Goal: Task Accomplishment & Management: Complete application form

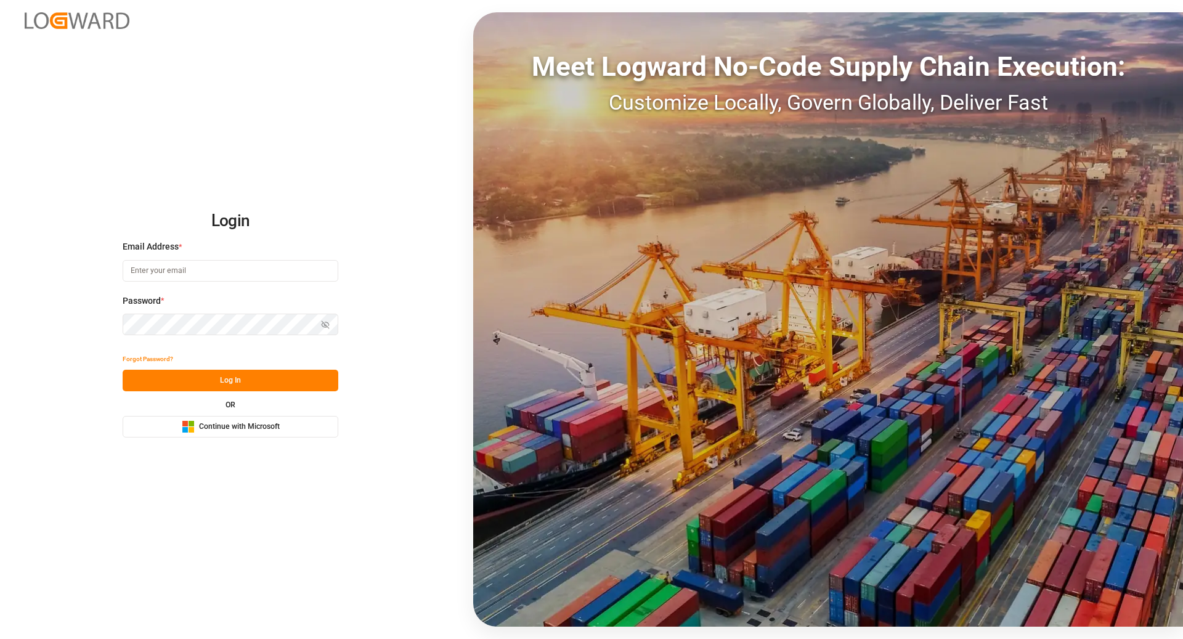
click at [274, 429] on span "Continue with Microsoft" at bounding box center [239, 426] width 81 height 11
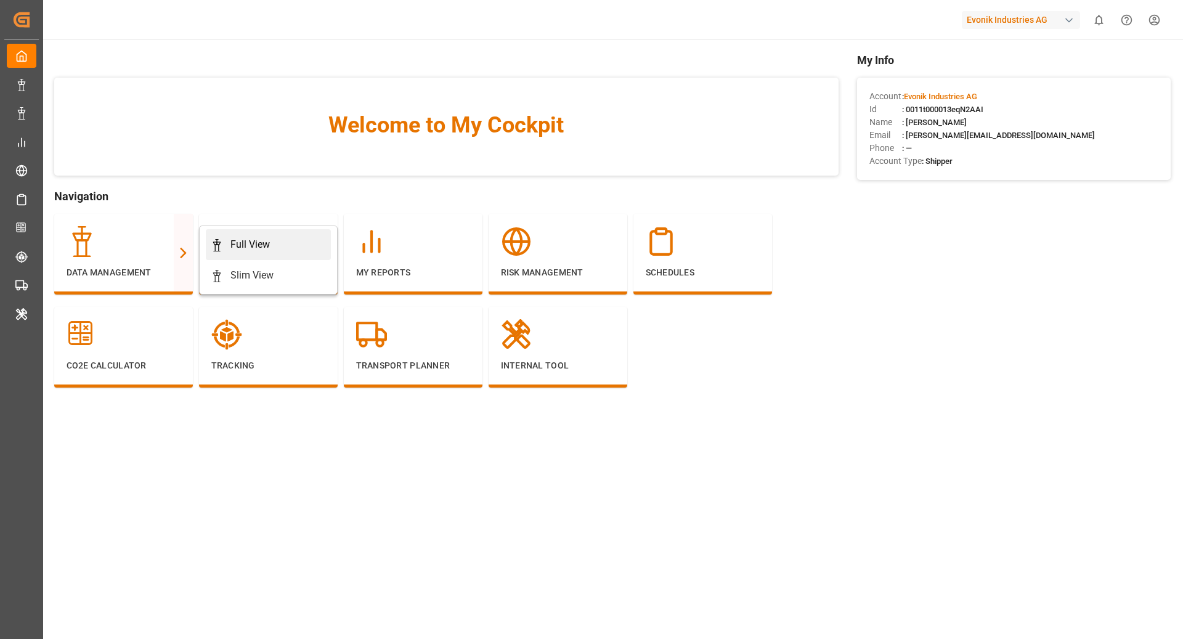
click at [243, 239] on div "Full View" at bounding box center [249, 244] width 39 height 15
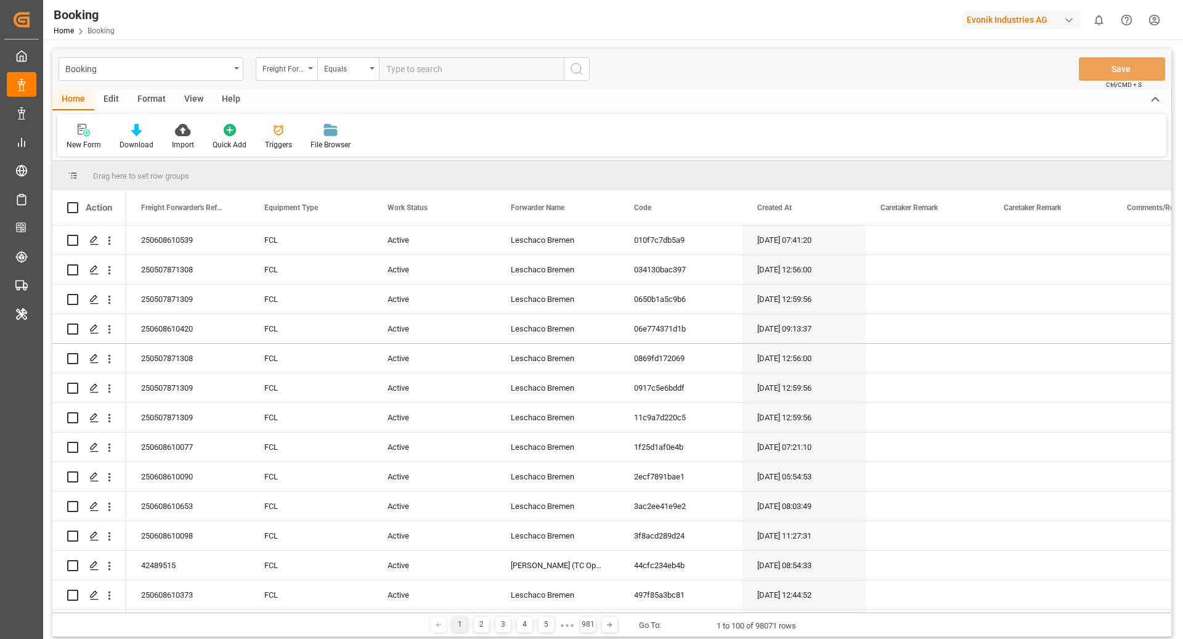
click at [1054, 18] on div "Evonik Industries AG" at bounding box center [1020, 20] width 118 height 18
type input "compo"
click at [1056, 81] on div "CE Compo Expert" at bounding box center [1023, 82] width 210 height 25
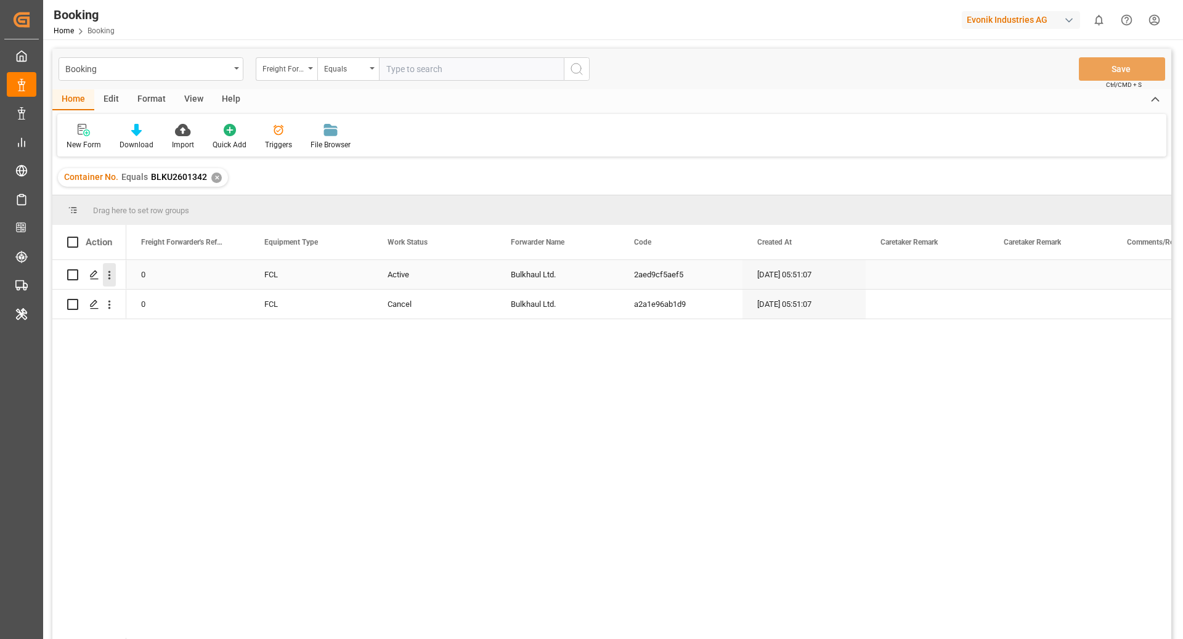
click at [114, 281] on button "open menu" at bounding box center [109, 274] width 13 height 23
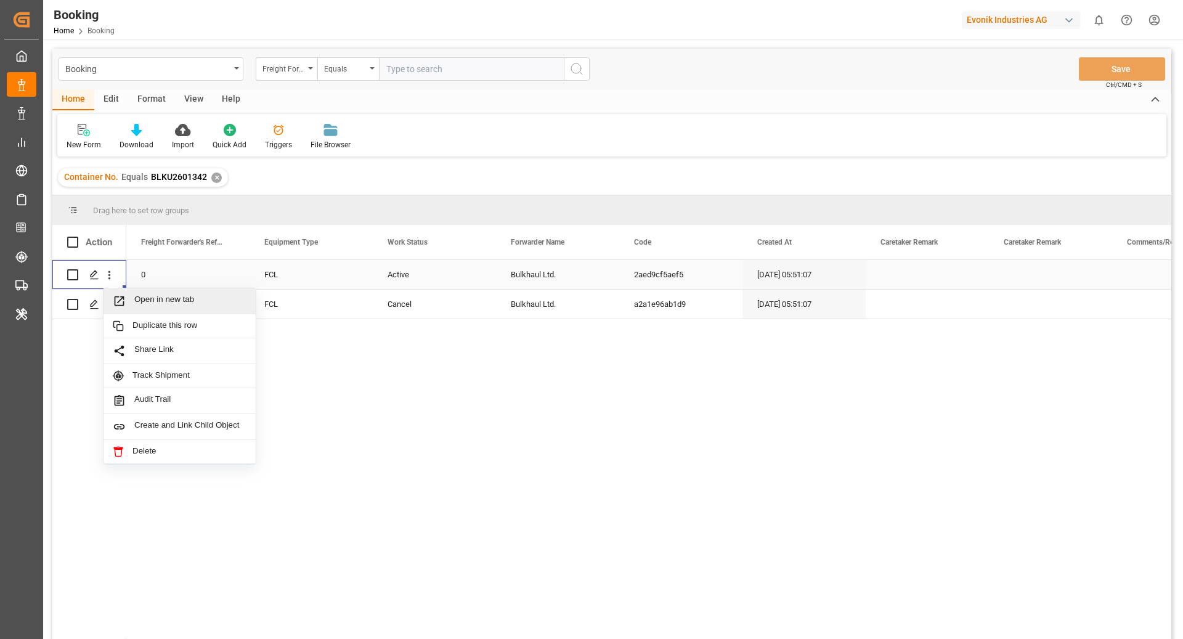
click at [184, 297] on span "Open in new tab" at bounding box center [190, 300] width 112 height 13
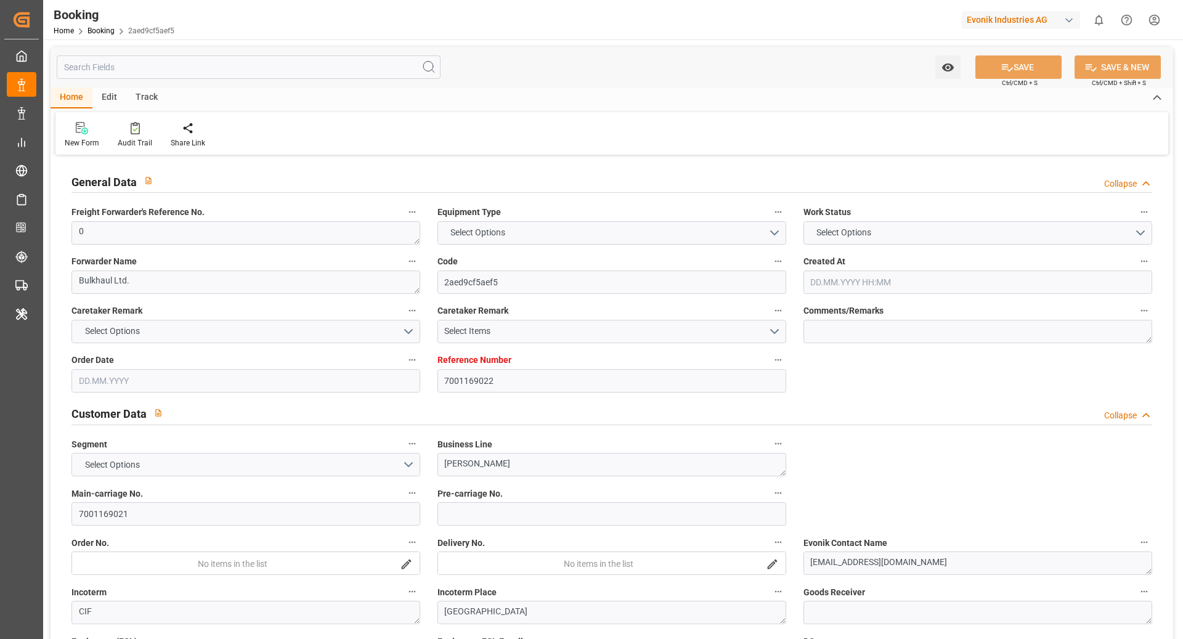
type input "7001169022"
type input "9632155"
type input "Maersk"
type input "Maersk Line AS"
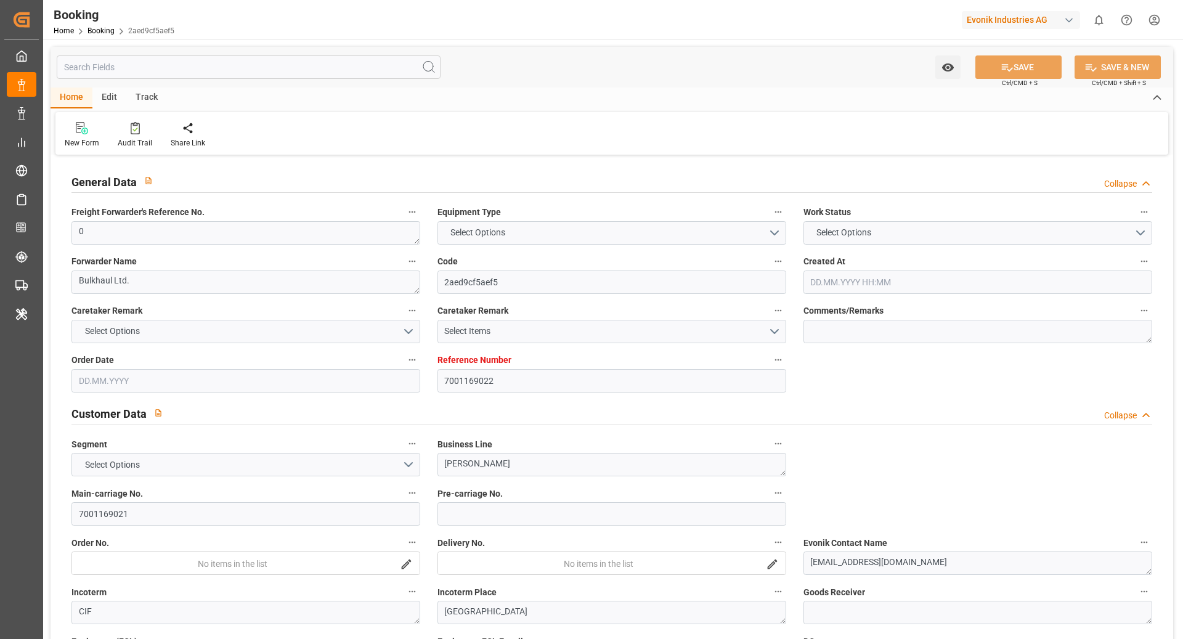
type input "NLRTM"
type input "IDJKT"
type input "44"
type input "MYTPP"
type input "0"
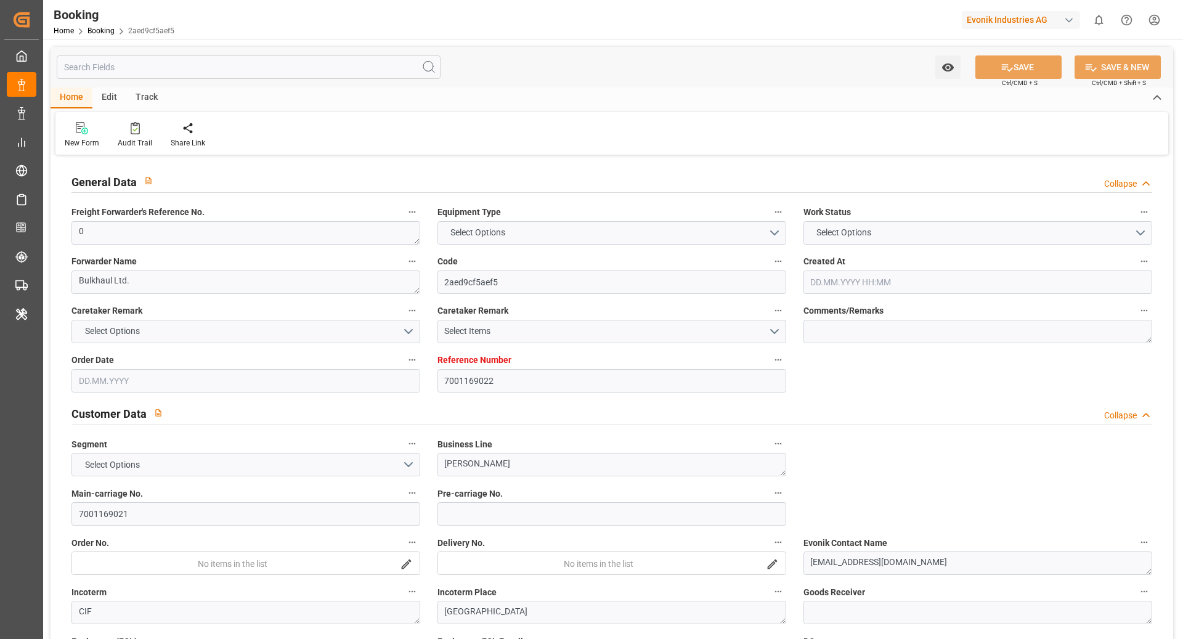
type input "-51"
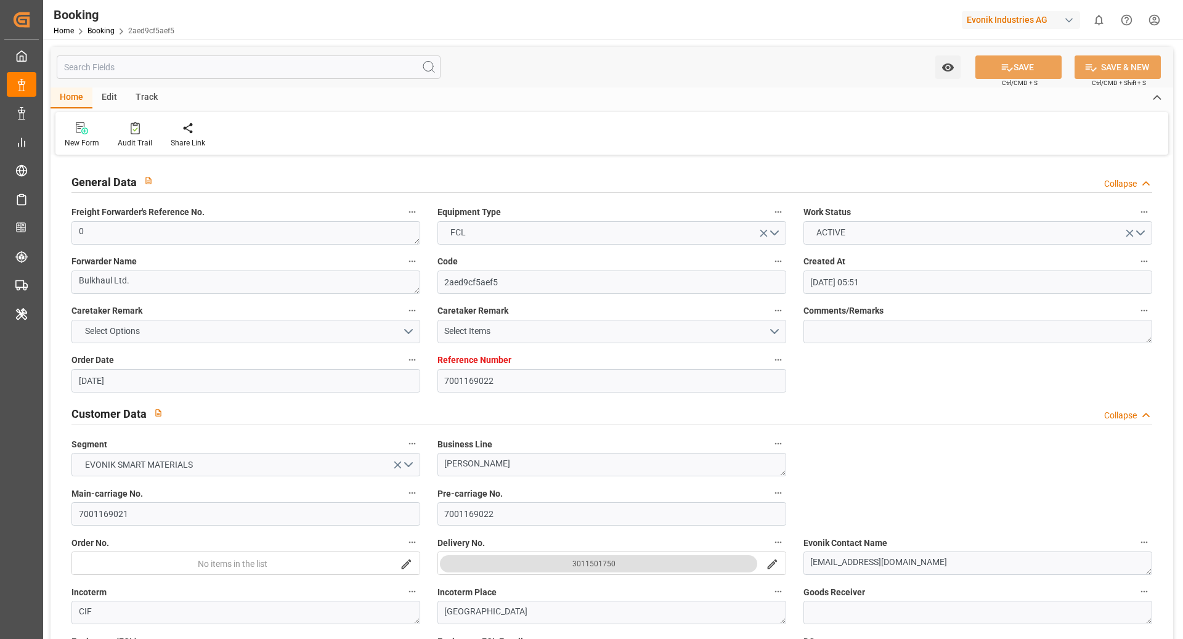
type input "15.05.2025 05:51"
type input "15.05.2025"
type input "31.07.2025"
type input "04.06.2025"
type input "04.06.2025 00:00"
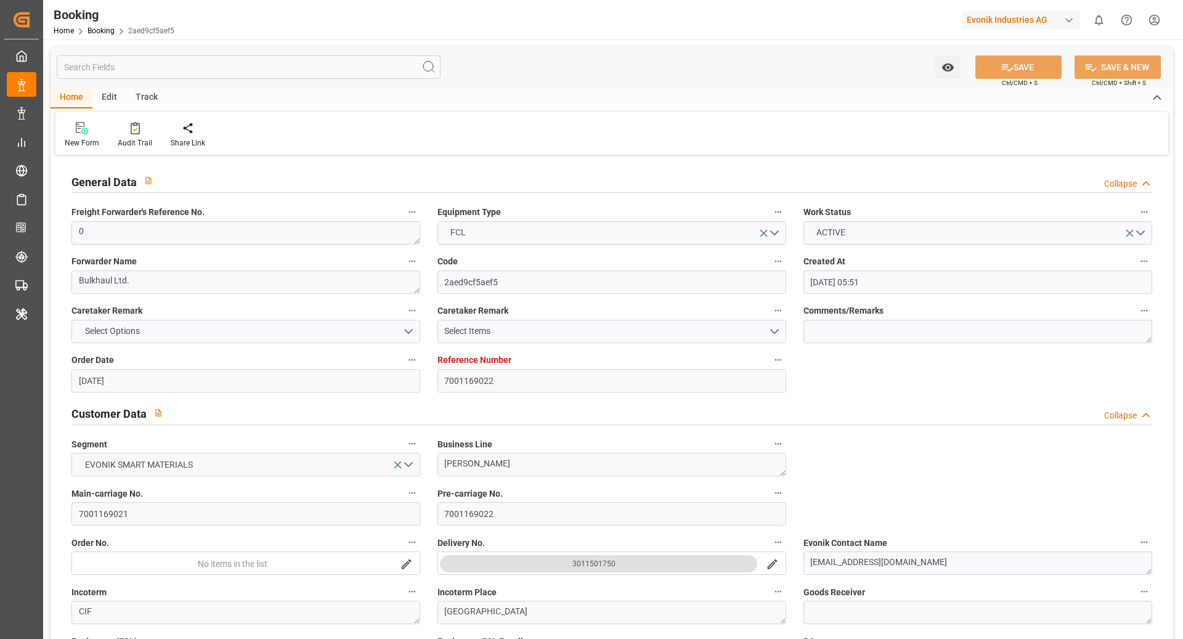
type input "04.06.2025 00:00"
type input "10.06.2025 00:00"
type input "09.06.2025 00:00"
type input "10.06.2025 00:00"
type input "03.06.2025 00:00"
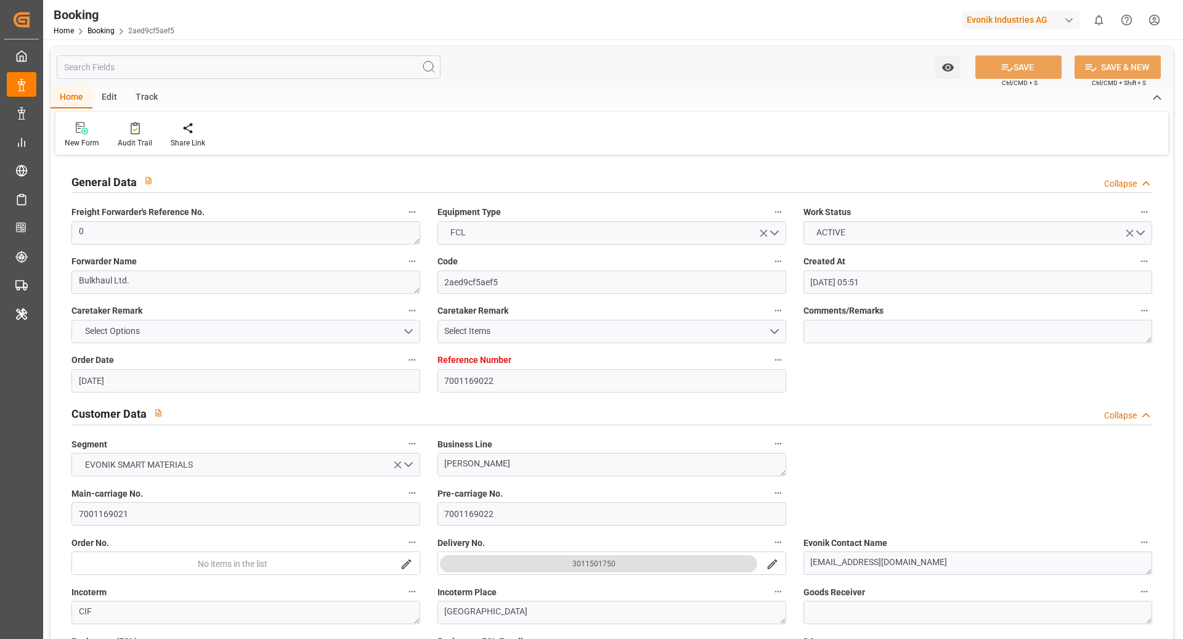
type input "24.07.2025 00:00"
type input "31.07.2025 00:00"
type input "31.07.2025"
type input "24.07.2025 00:00"
type input "12.07.2025 00:00"
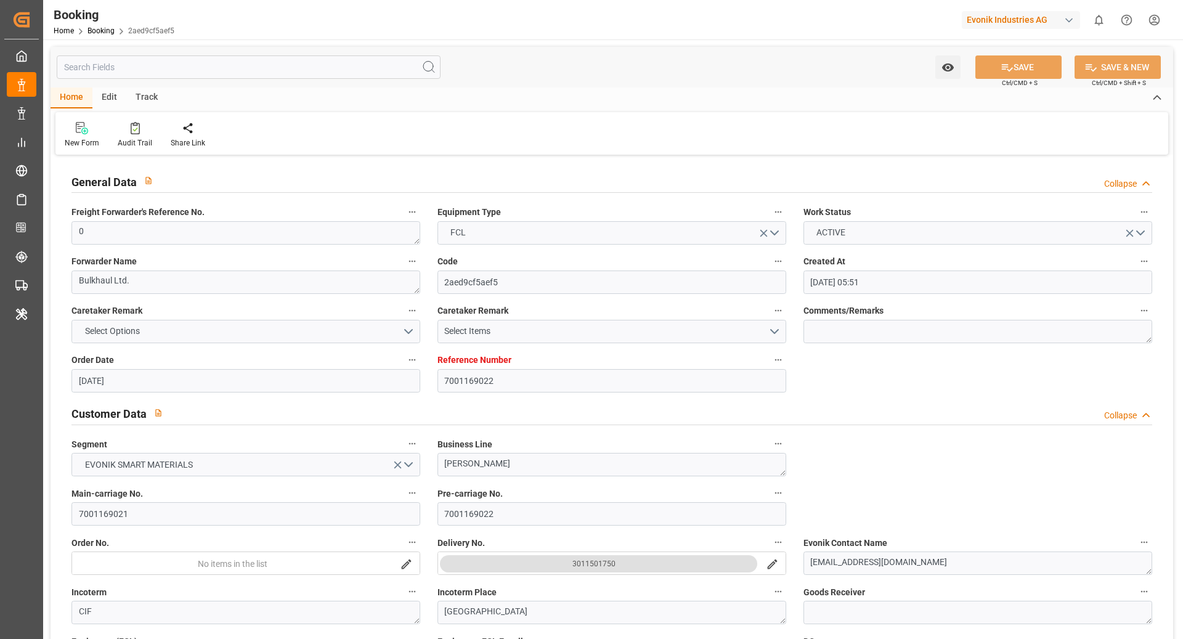
type input "12.07.2025 00:00"
type input "18.07.2025 00:00"
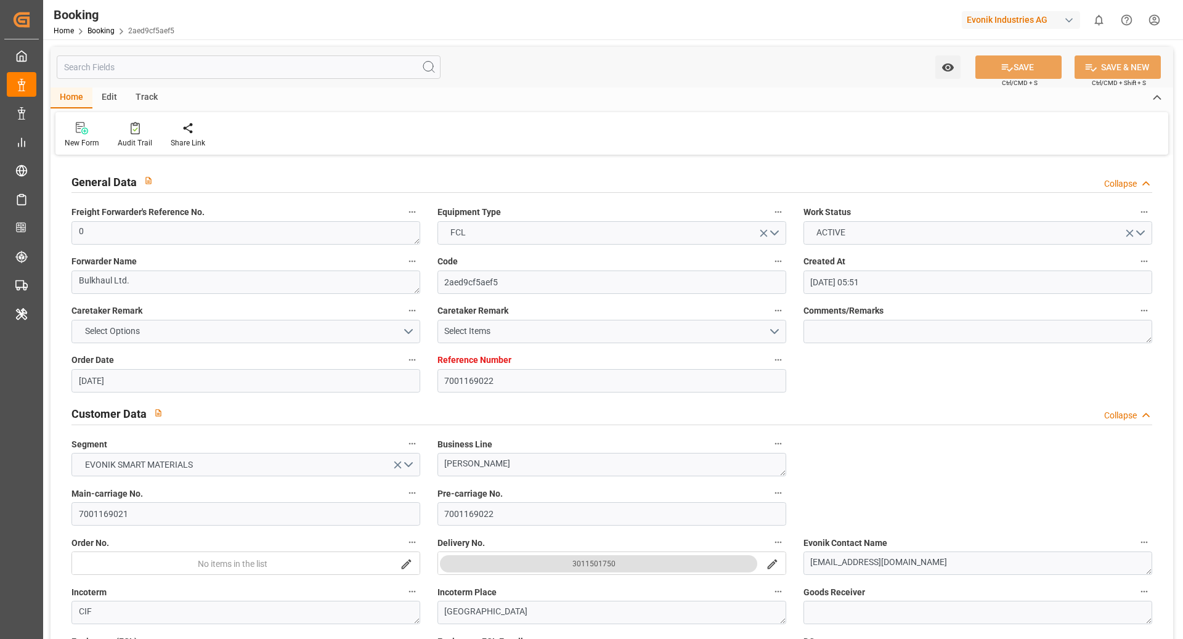
type input "29.07.2025 00:00"
type input "05.06.2025"
type input "08.08.2025 08:32"
click at [131, 147] on div "Audit Trail" at bounding box center [135, 142] width 34 height 11
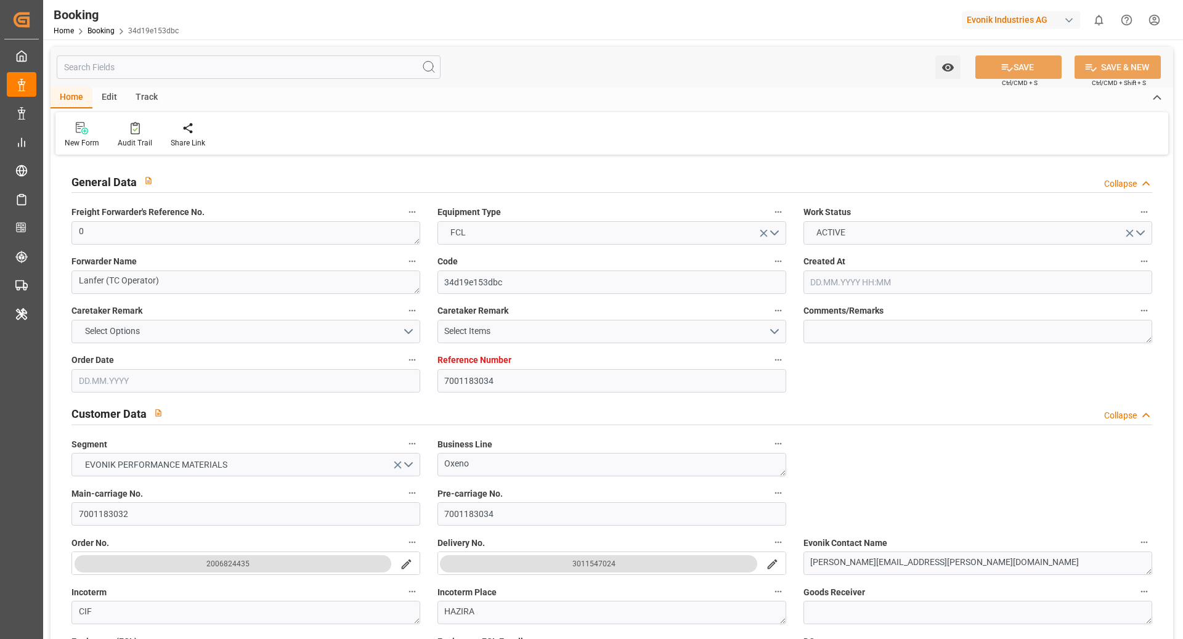
type input "7001183034"
type input "9410789"
type input "CMACGM"
type input "CMA CGM Group"
type input "NLRTM"
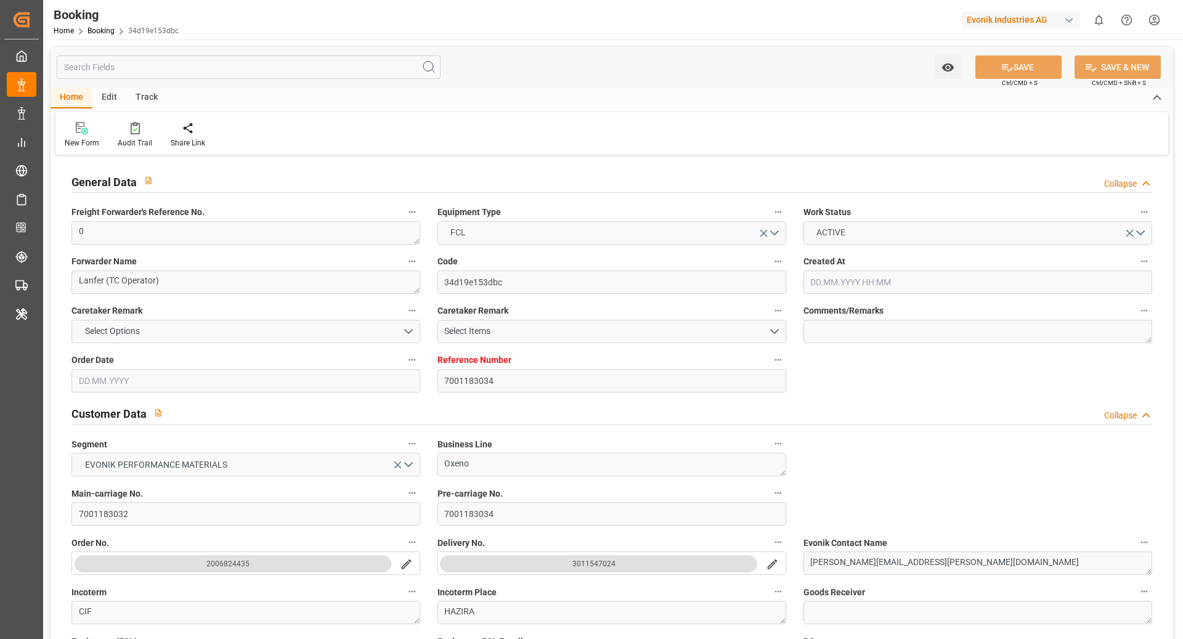
type input "INHZR"
type input "INMUN"
type input "0"
type input "30.05.2025 08:17"
type input "30.05.2025"
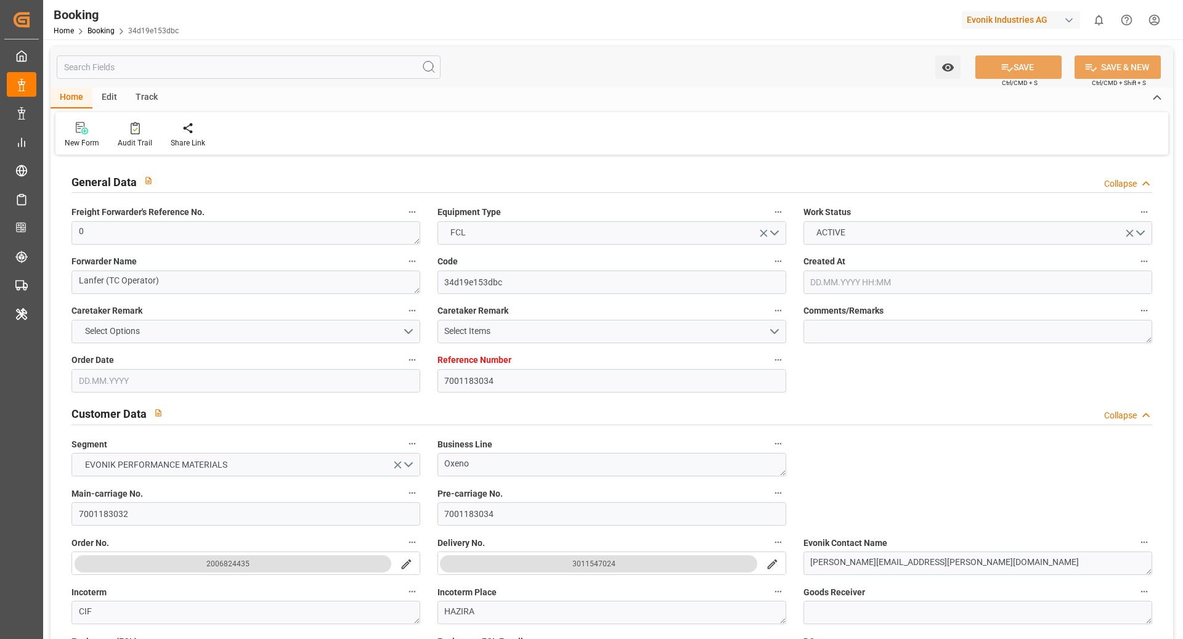
type input "03.08.2025"
type input "15.06.2025"
type input "15.06.2025 00:00"
type input "08.07.2025 00:00"
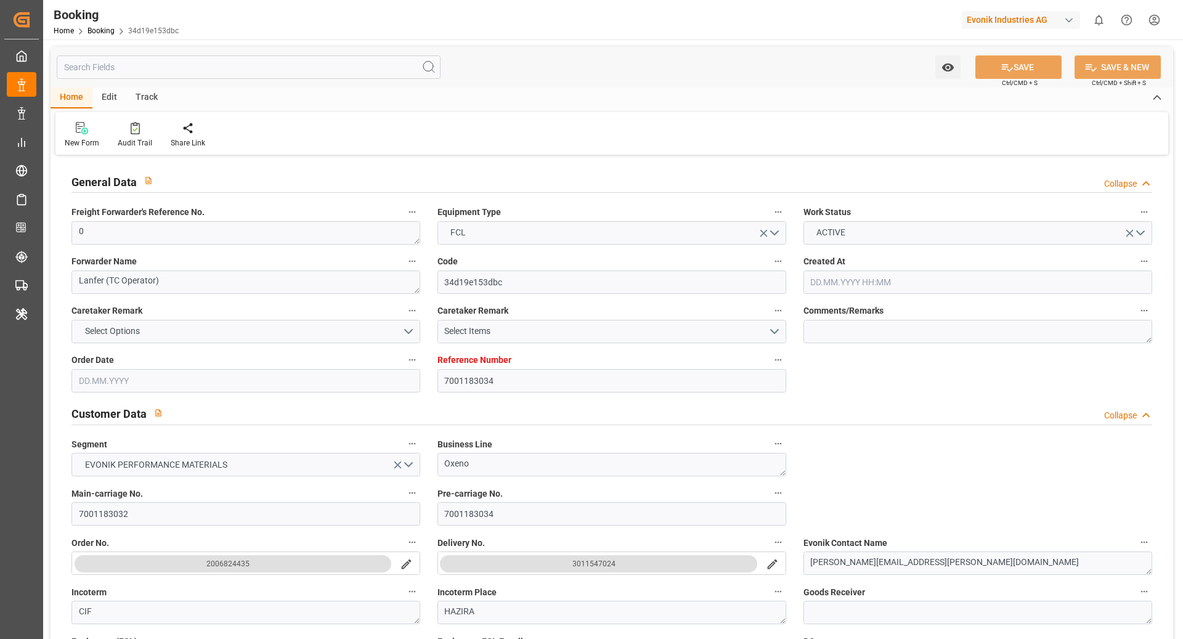
type input "08.07.2025 00:00"
type input "04.07.2025 00:00"
type input "09.09.2025 00:00"
type input "03.08.2025 00:00"
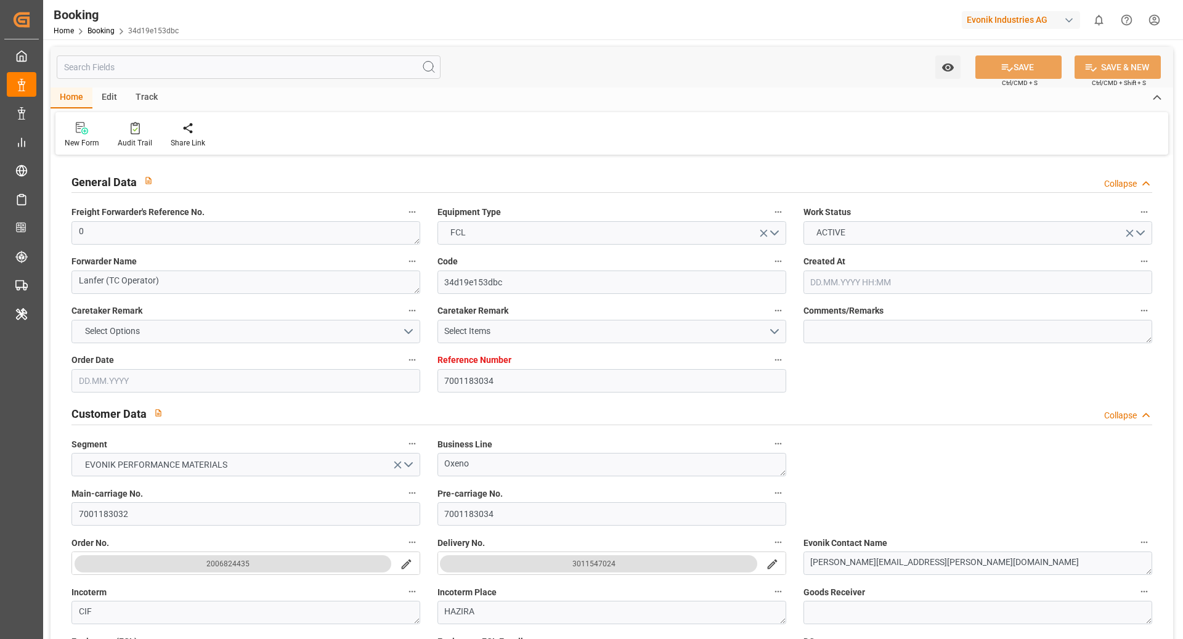
type input "22.08.2025 00:00"
type input "06.09.2025 00:00"
type input "08.08.2025 00:00"
type input "02.07.2025"
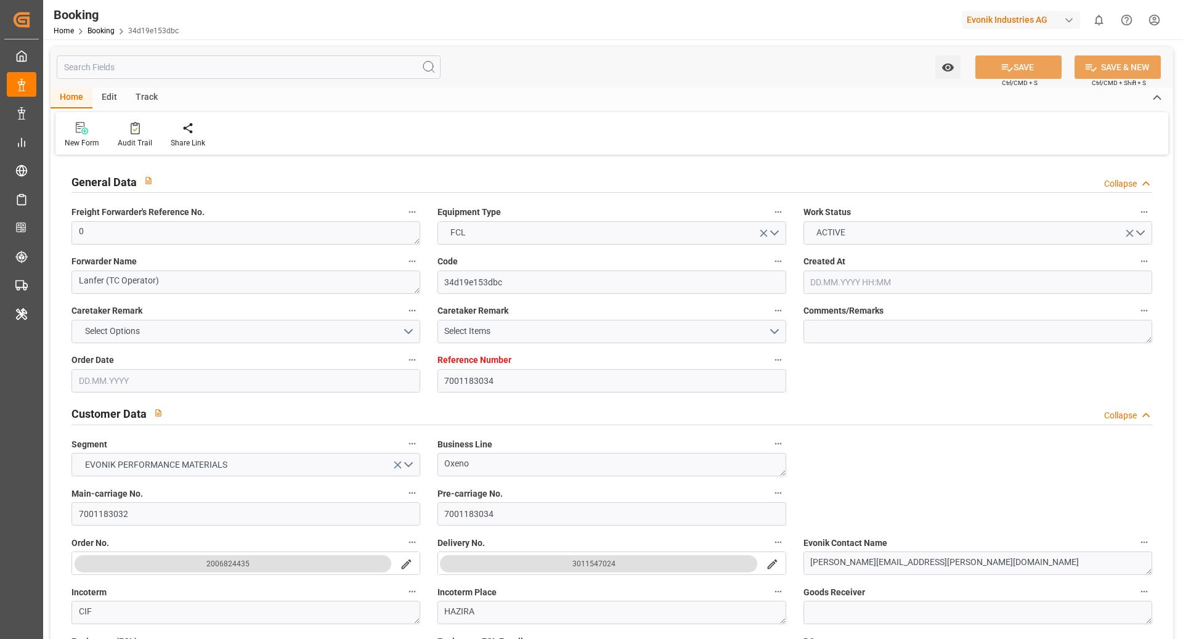
type input "08.08.2025 06:58"
click at [145, 136] on div "Audit Trail" at bounding box center [134, 134] width 53 height 27
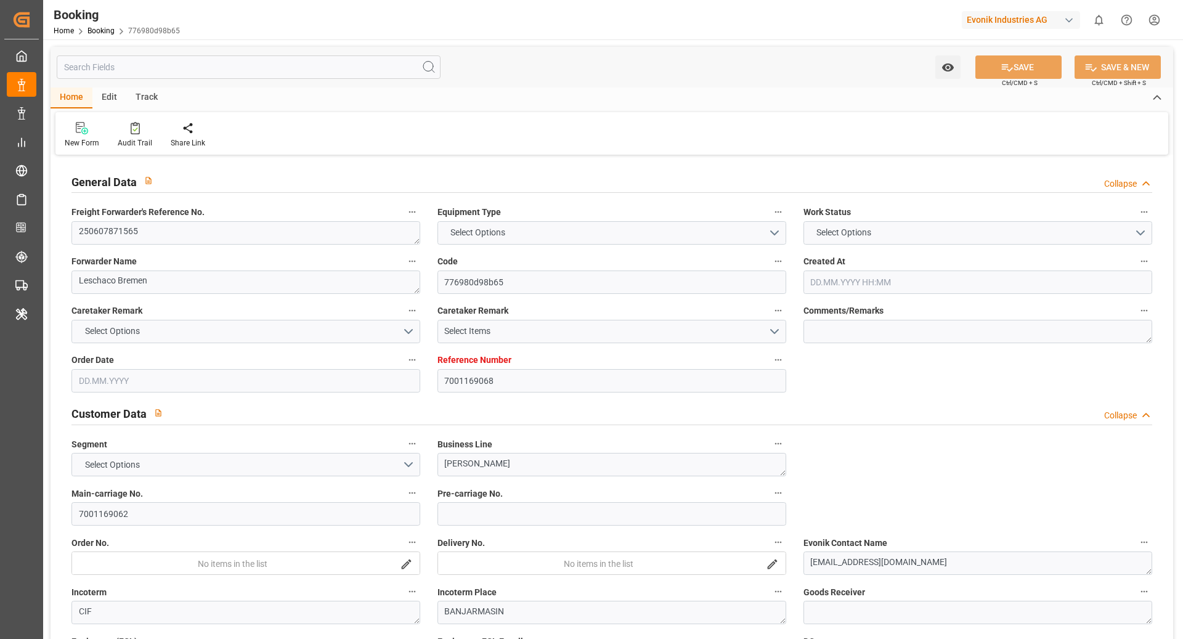
type input "7001169068"
type input "9987196"
type input "CMACGM"
type input "CMA CGM Group"
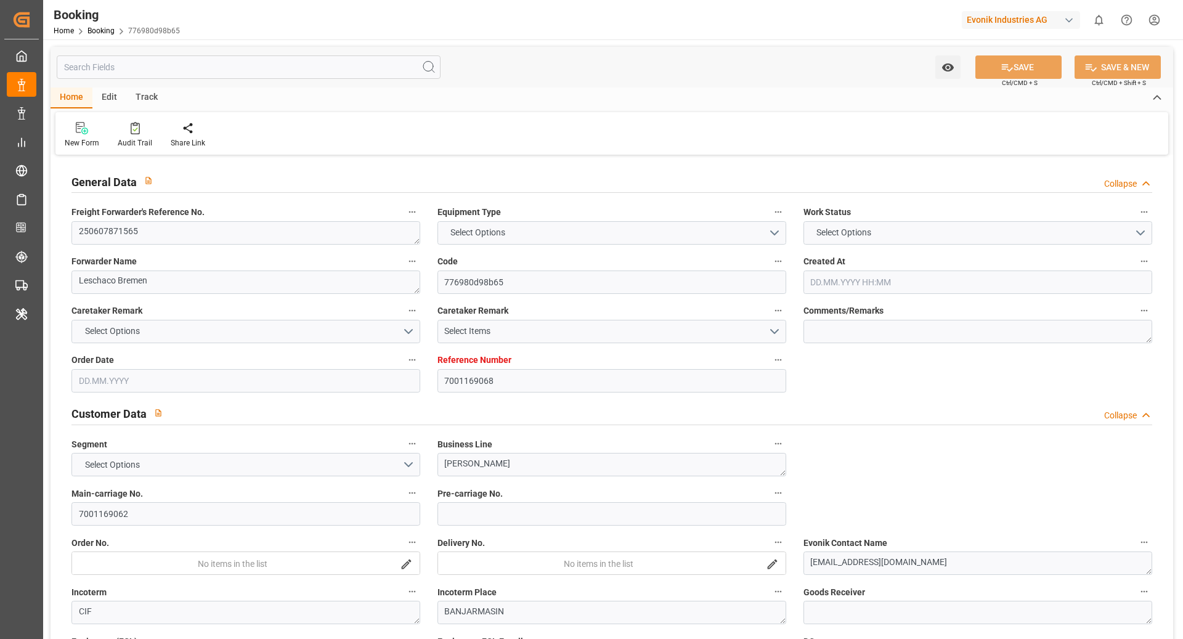
type input "NLRTM"
type input "IDBDJ"
type input "MYPKG"
type input "IDJKT"
type input "49"
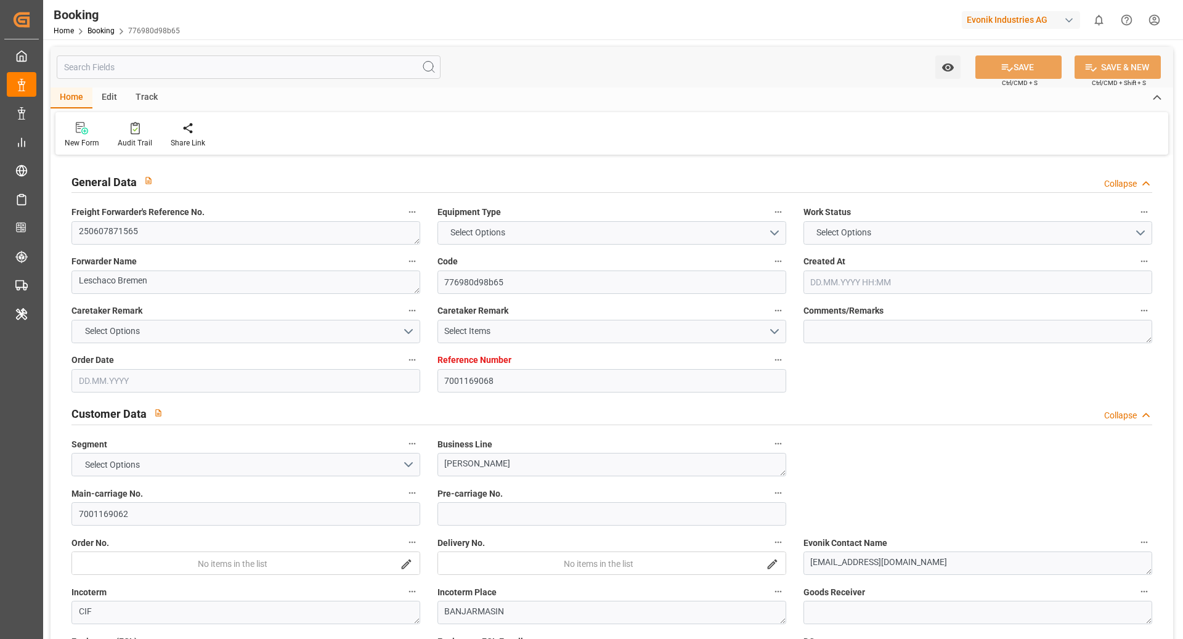
type input "0"
type input "-52"
type input "NLRTM"
type input "IDBDJ"
type input "9969091"
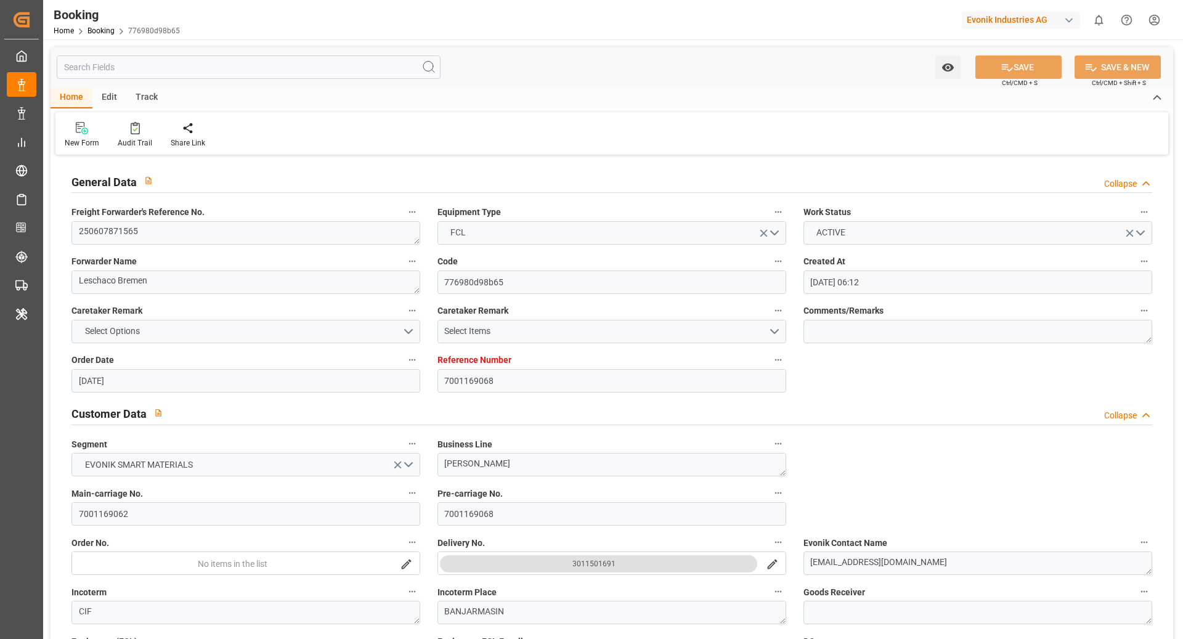
type input "15.05.2025 06:12"
type input "15.05.2025"
type input "01.08.2025"
type input "06.06.2025"
type input "06.06.2025 00:00"
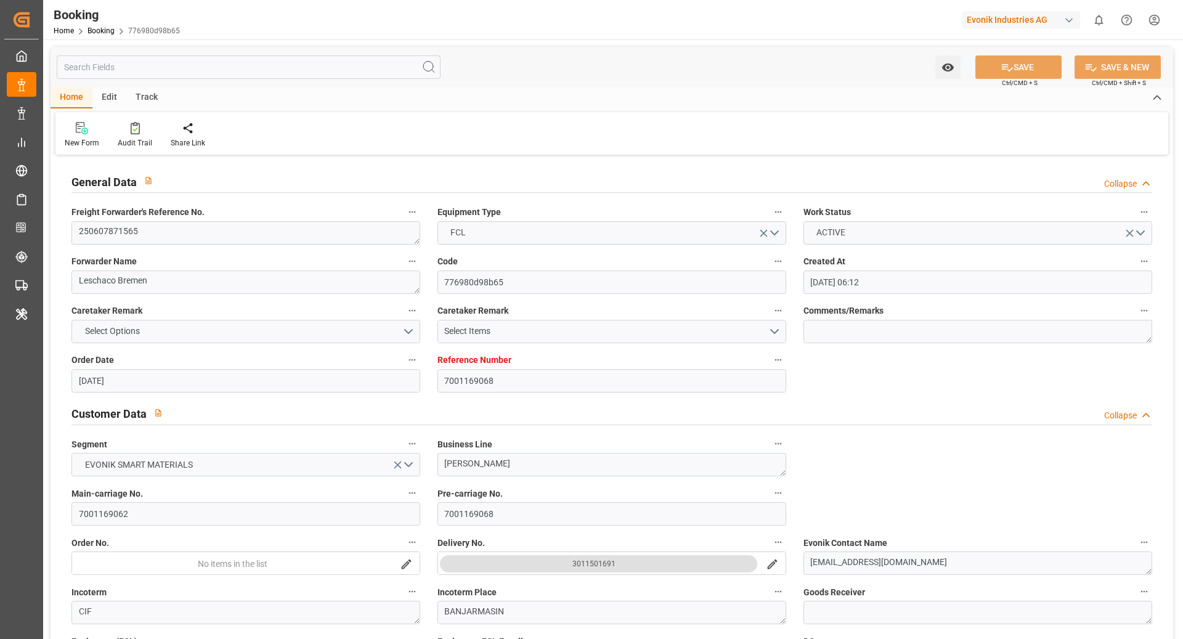
type input "06.06.2025 00:00"
type input "16.05.2025"
type input "10.06.2025 02:54"
type input "09.06.2025 00:00"
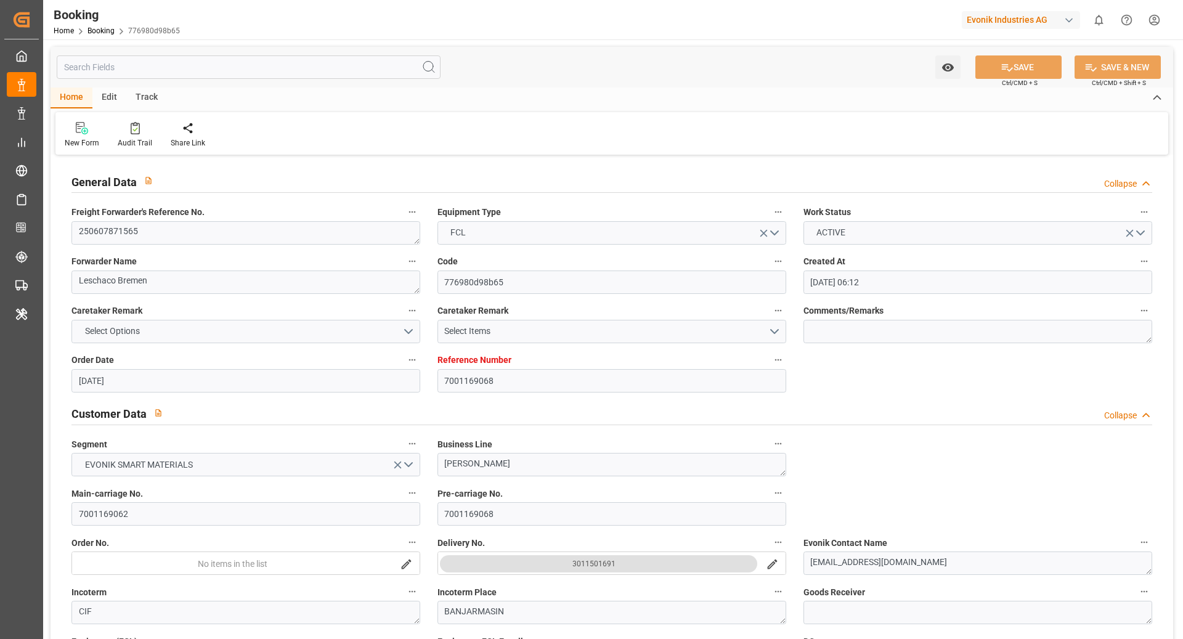
type input "09.06.2025 00:00"
type input "04.06.2025 17:19"
type input "08.08.2025 09:00"
type input "01.08.2025 00:00"
type input "01.08.2025"
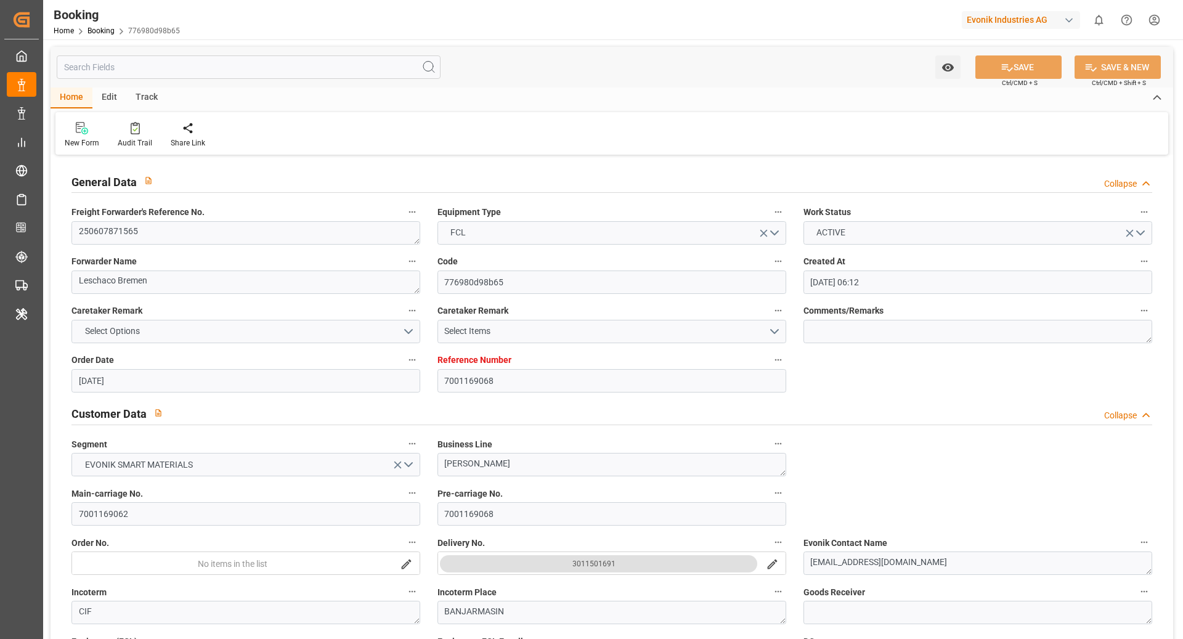
type input "17.07.2025 08:00"
type input "[DATE] 00:00"
type input "19.07.2025 00:00"
type input "23.07.2025 06:00"
type input "23.07.2025 00:00"
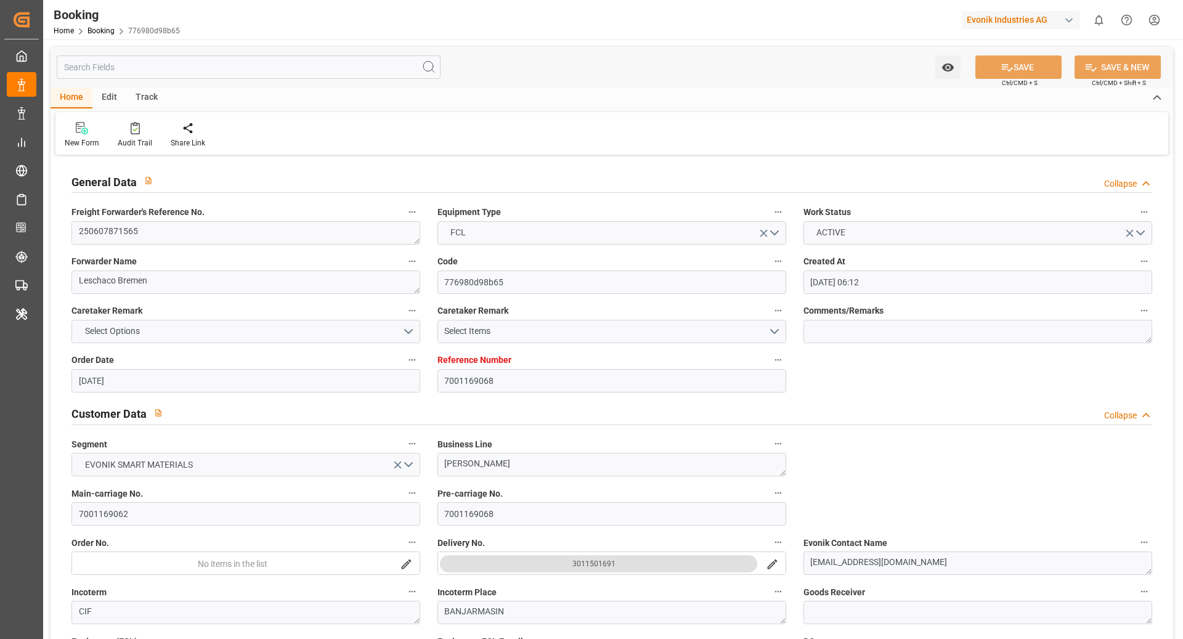
type input "26.07.2025 01:54"
type input "25.07.2025 11:00"
type input "25.07.2025 00:00"
type input "27.07.2025 22:48"
type input "31.07.2025 06:00"
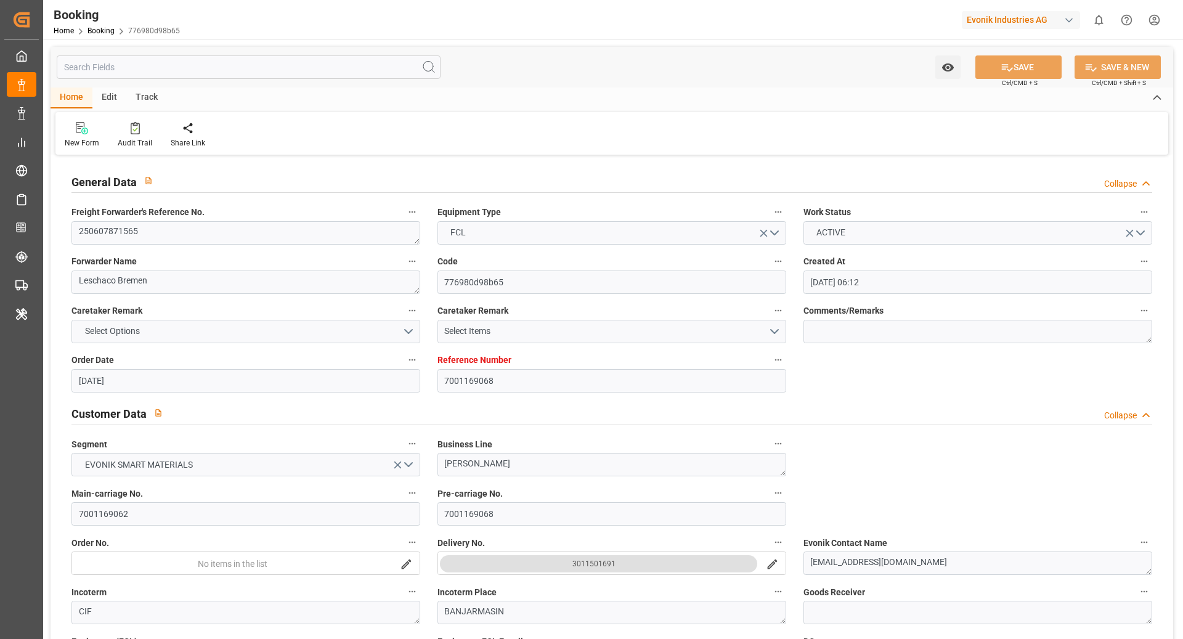
type input "31.07.2025 00:00"
type input "[DATE] 00:00"
type input "04.06.2025"
type input "08.08.2025 04:01"
type input "09.06.2025"
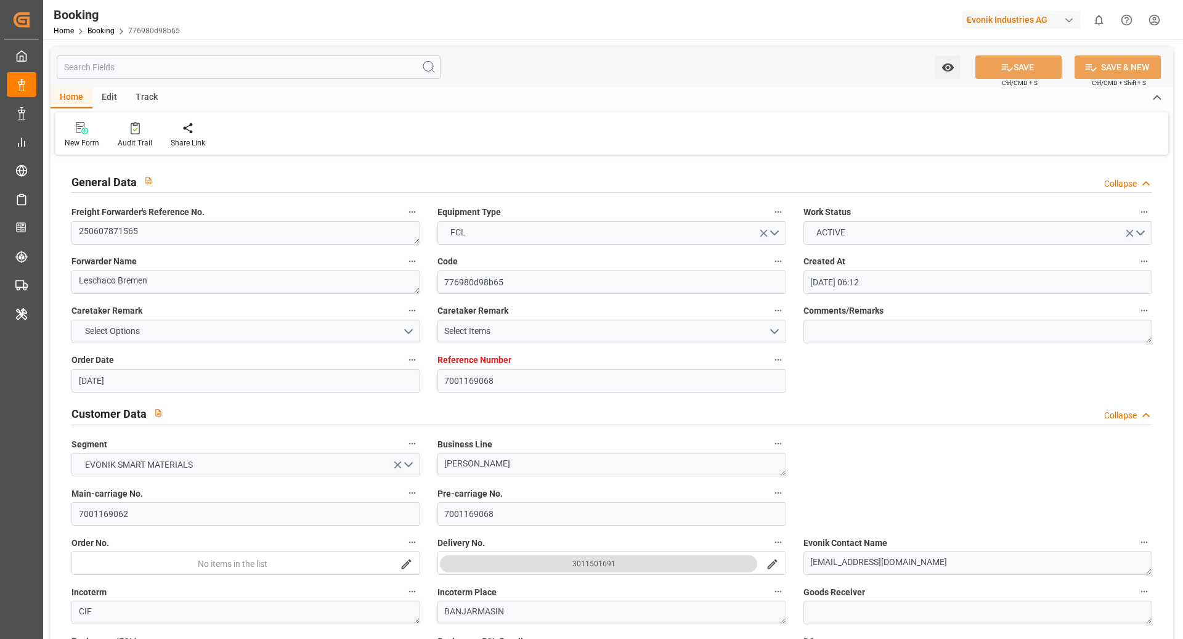
type input "08.06.2025 09:49"
type input "10.06.2025 02:54"
type input "17.07.2025 08:00"
type input "17.07.2025 20:06"
type input "23.07.2025 06:00"
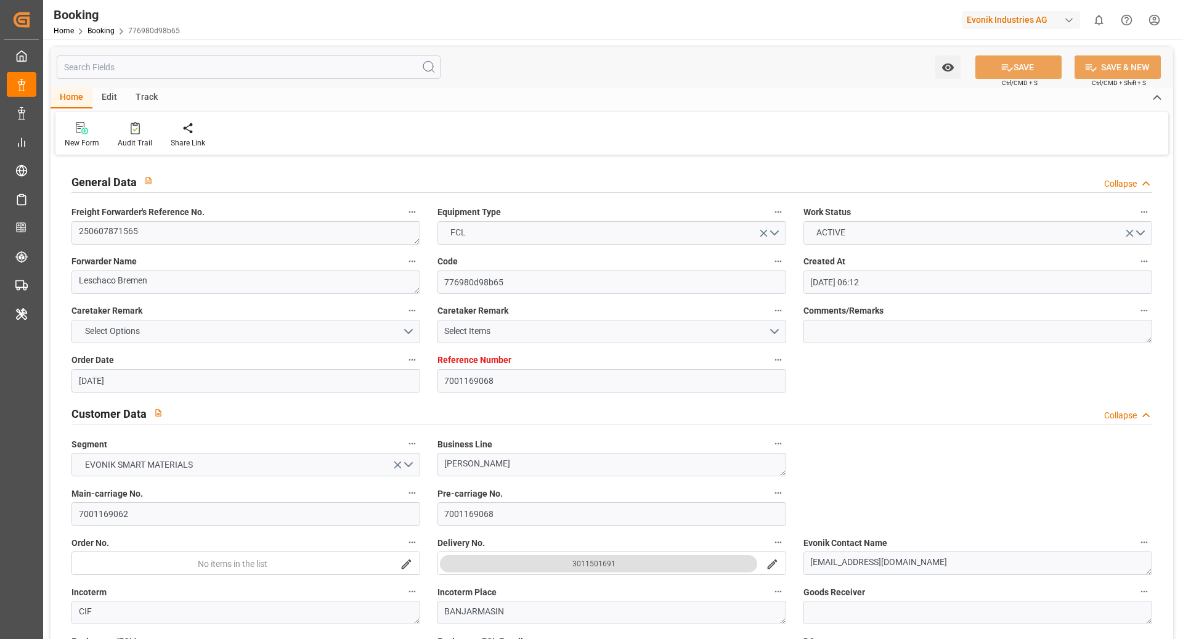
type input "25.07.2025 11:00"
type input "25.07.2025 19:36"
type input "31.07.2025 06:00"
type input "03.08.2025 09:00"
type input "03.08.2025 09:41"
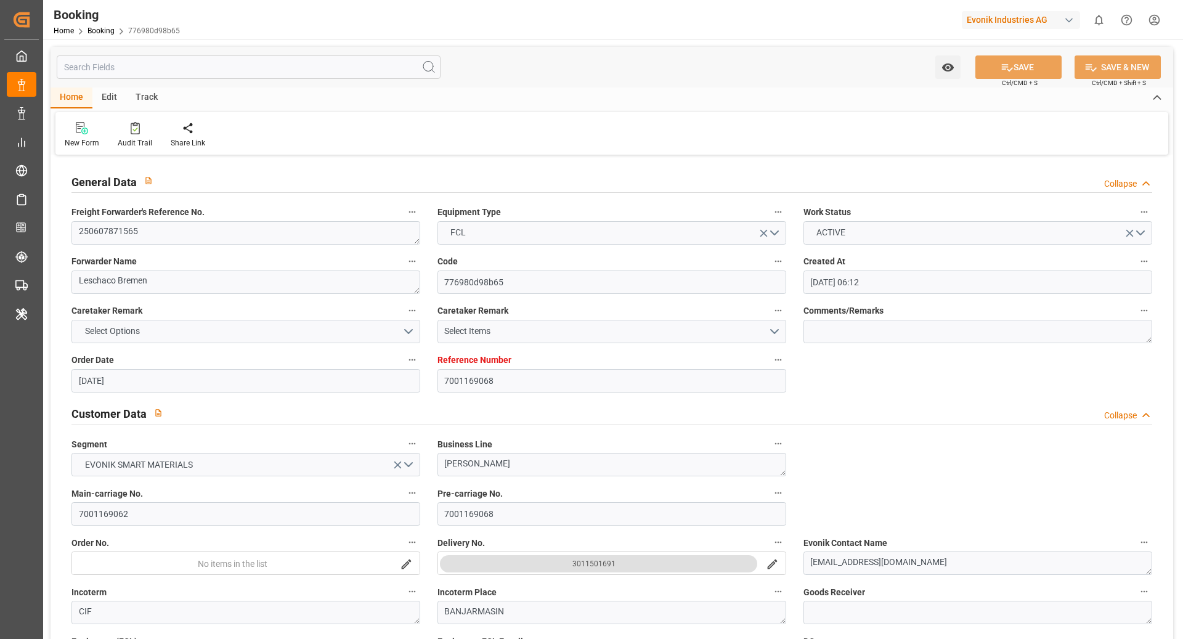
type input "07.08.2025 09:41"
click at [153, 125] on div "Audit Trail" at bounding box center [134, 134] width 53 height 27
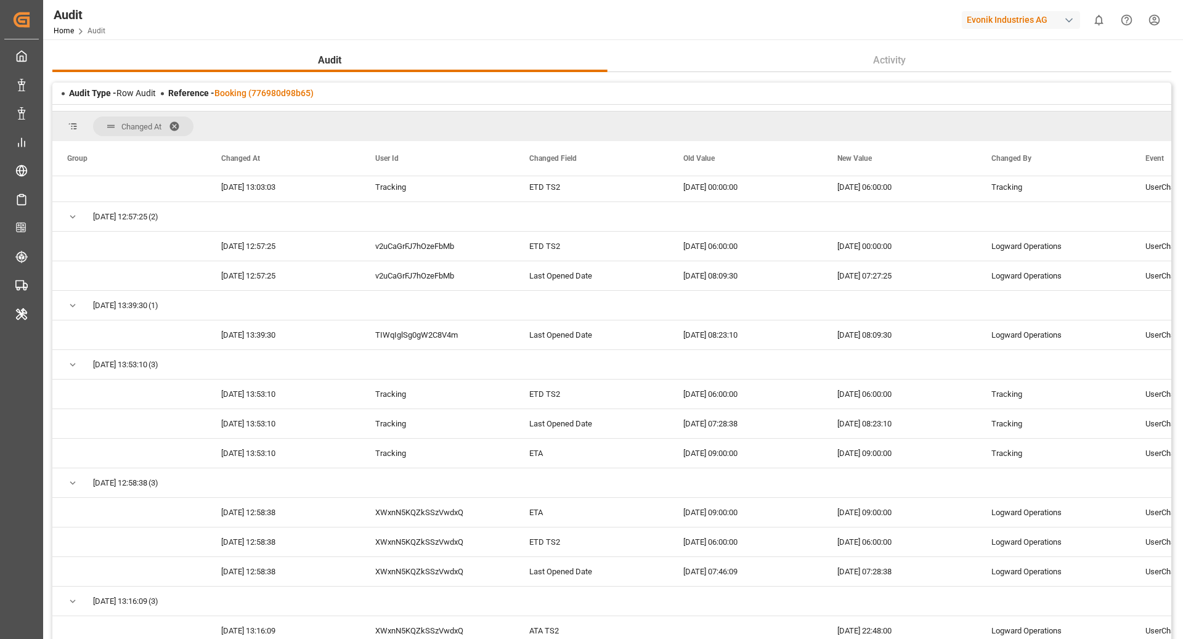
scroll to position [1327, 0]
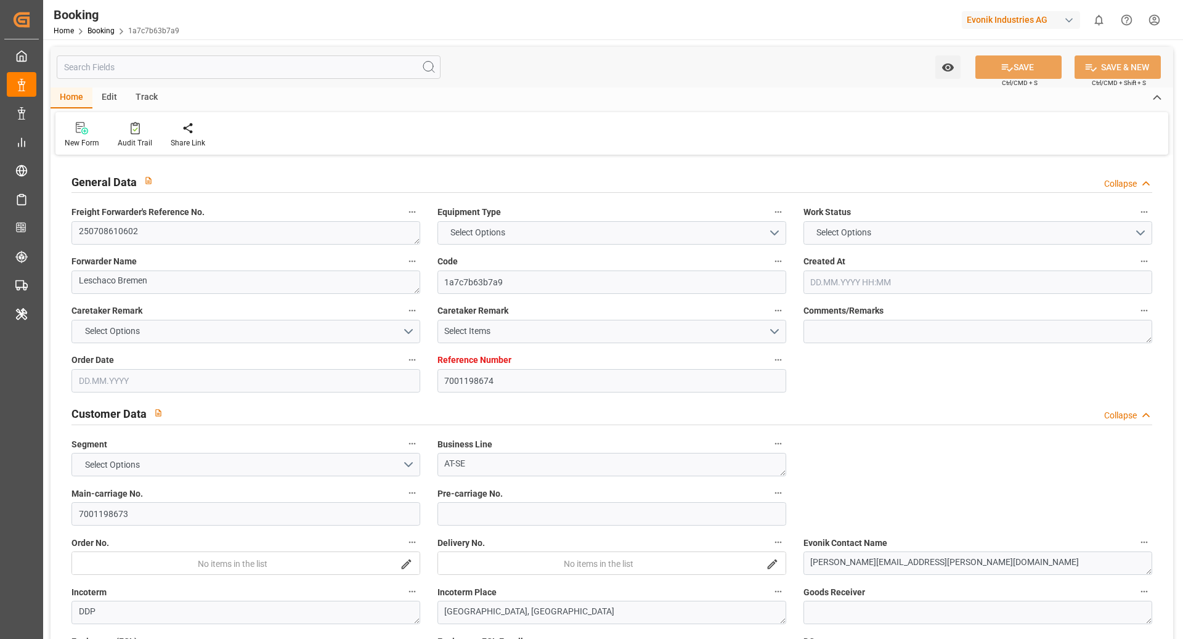
type input "7001198674"
type input "9622629"
type input "CMACGM"
type input "CMA CGM Group"
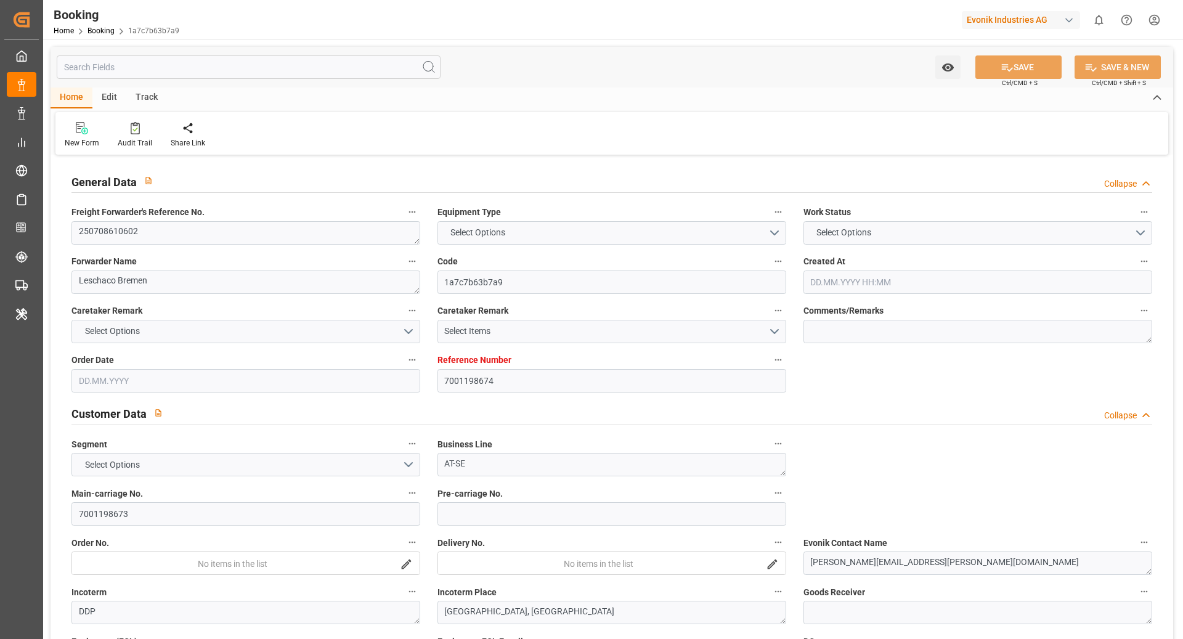
type input "NLRTM"
type input "USSAV"
type input "DEBRV"
type input "0"
type input "NLRTM"
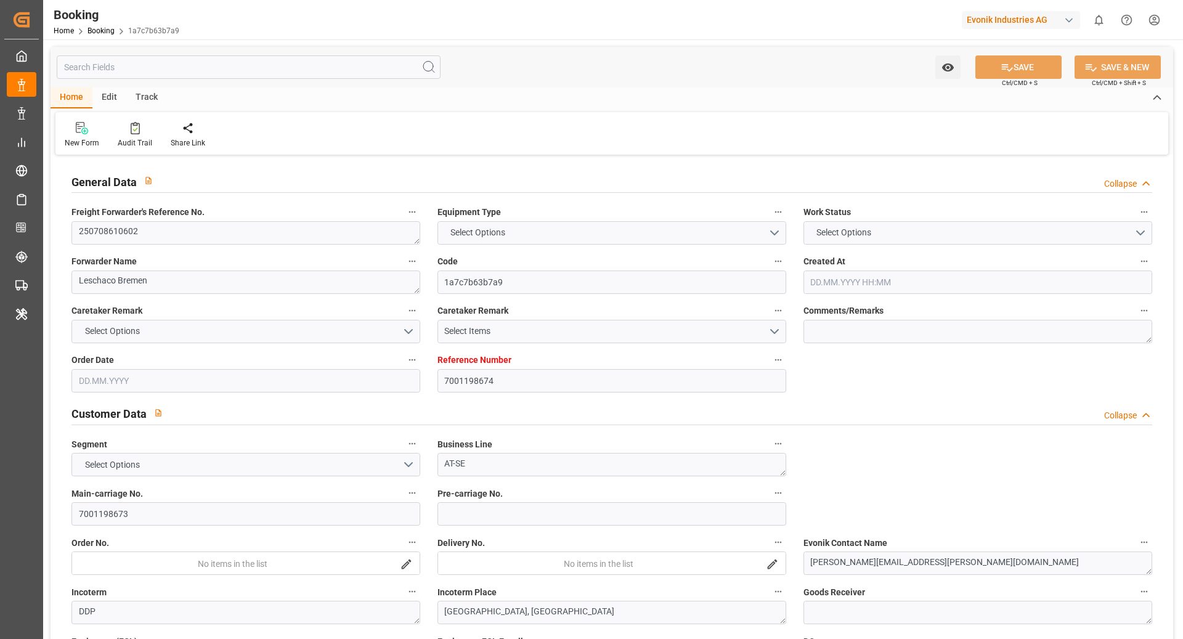
type input "USSAV"
type input "9403619"
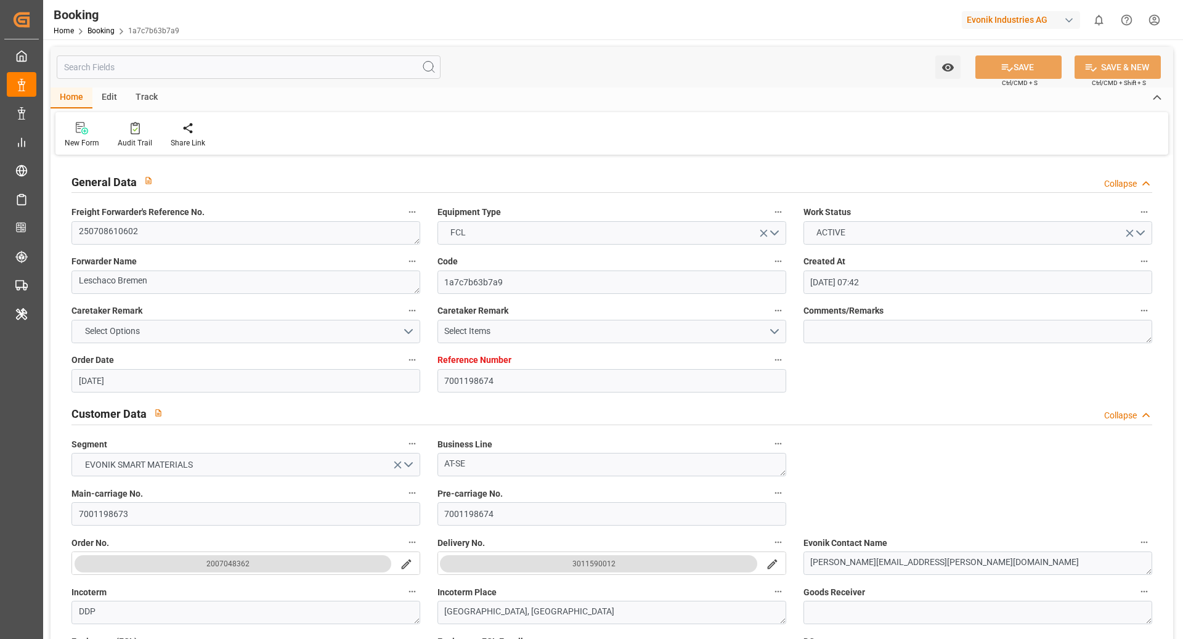
type input "[DATE] 07:42"
type input "[DATE]"
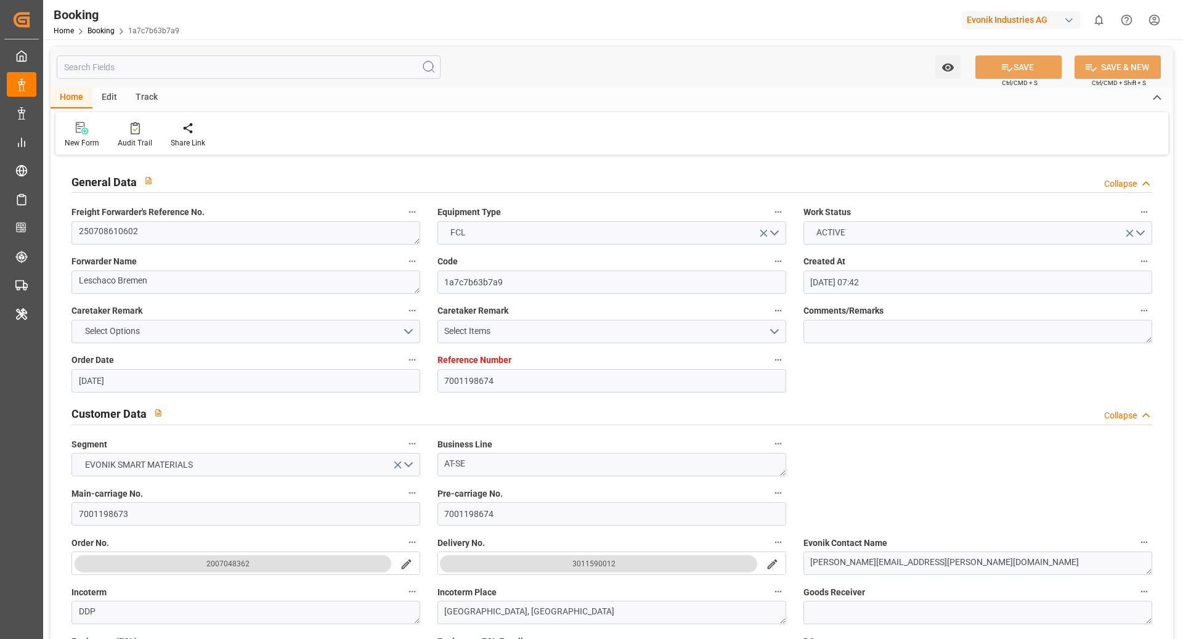
type input "[DATE]"
type input "[DATE] 08:36"
type input "[DATE] 00:00"
type input "[DATE] 08:36"
type input "[DATE] 13:02"
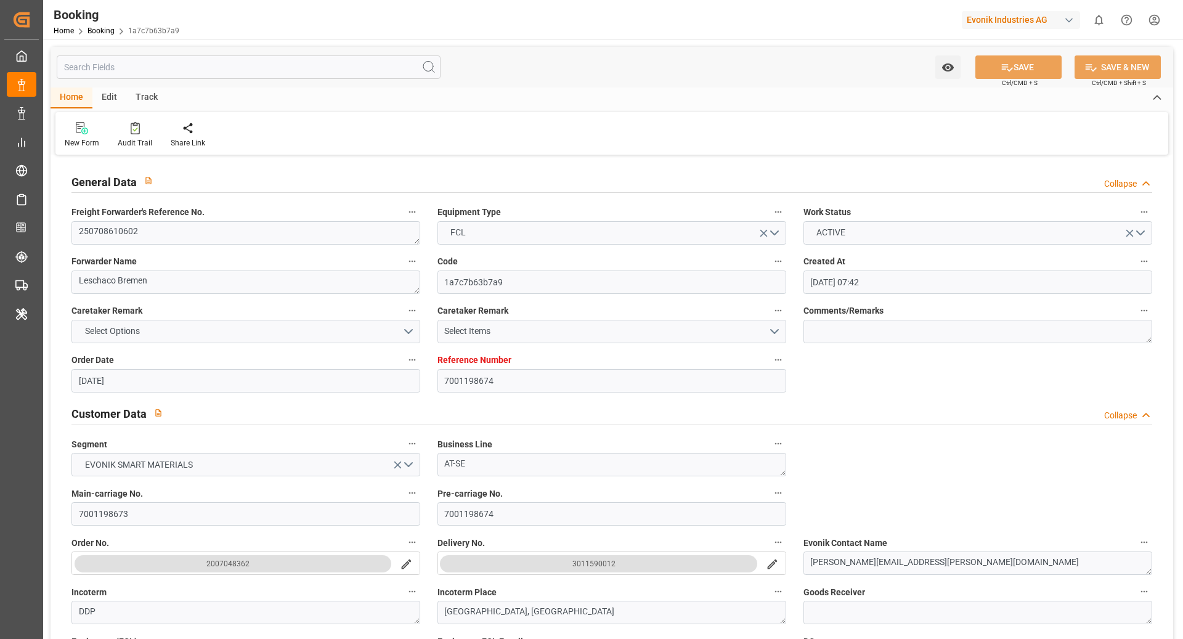
type input "[DATE] 01:00"
type input "[DATE] 00:00"
type input "[DATE] 16:59"
type input "[DATE] 00:00"
type input "[DATE] 16:59"
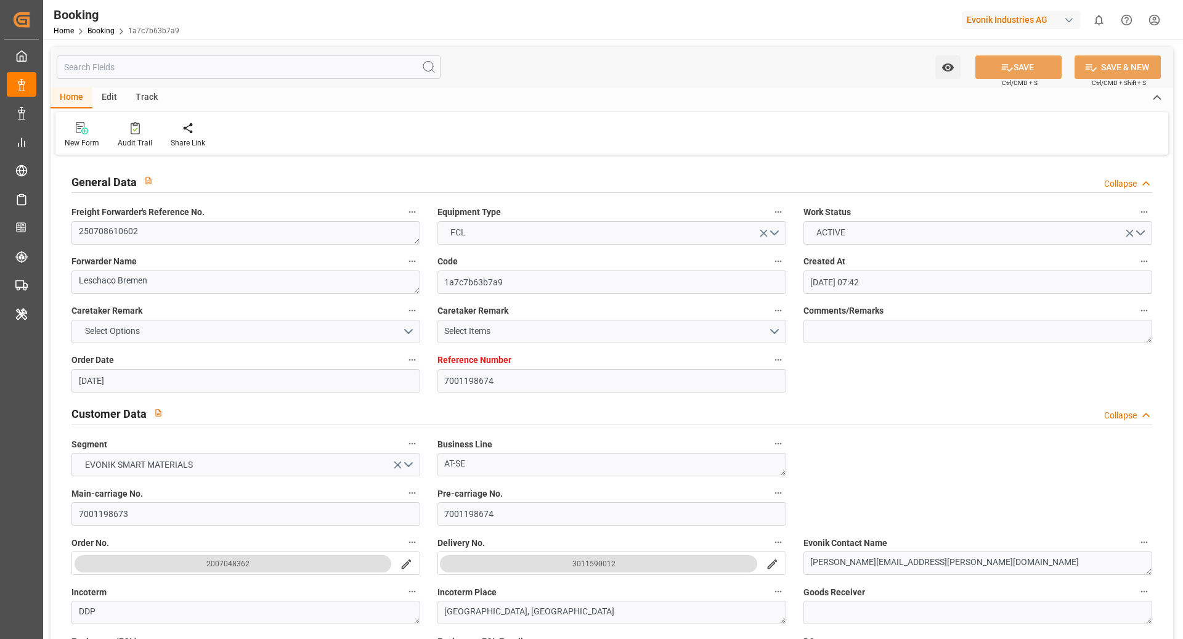
type input "[DATE] 22:00"
type input "[DATE] 00:00"
type input "[DATE] 22:00"
type input "[DATE]"
type input "[DATE] 11:32"
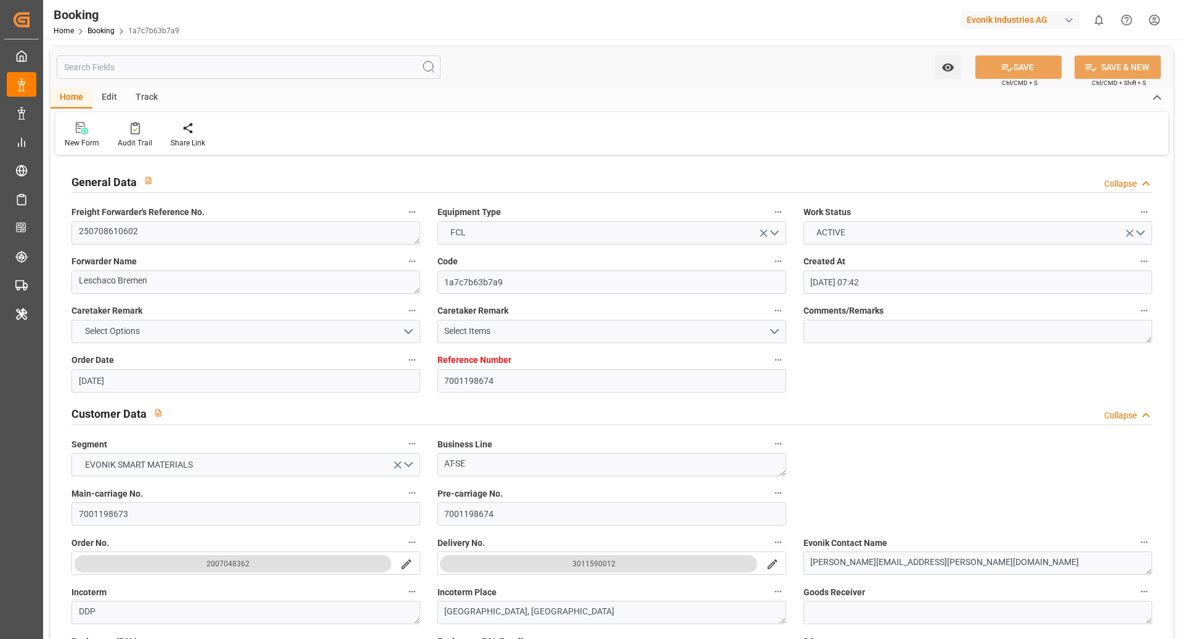
type input "[DATE]"
type input "[DATE] 17:14"
type input "[DATE] 14:15"
type input "[DATE] 04:00"
type input "[DATE] 09:25"
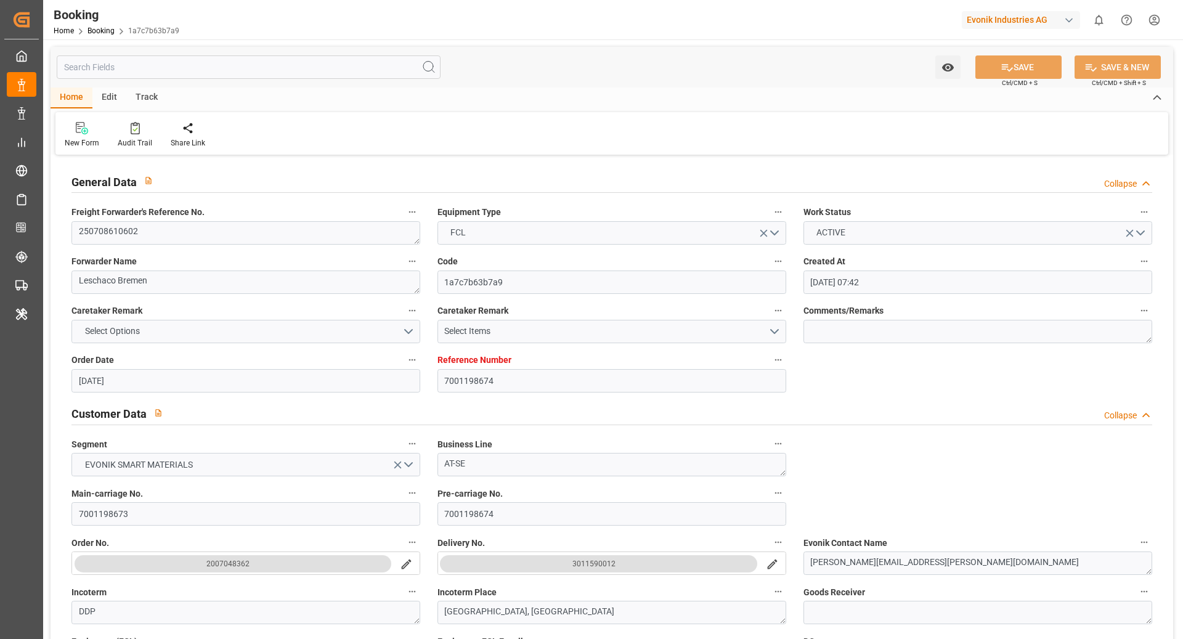
type input "[DATE] 14:00"
type input "[DATE] 16:51"
type input "[DATE] 21:16"
type input "[DATE] 16:43"
type input "[DATE] 21:16"
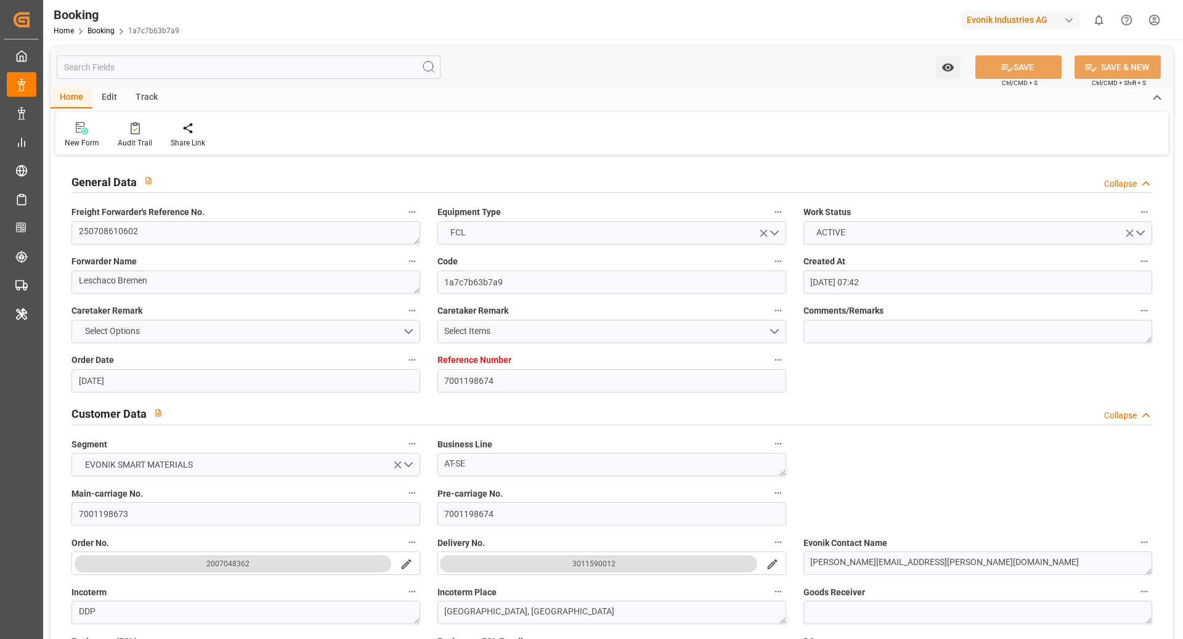
type input "[DATE] 22:00"
type input "[DATE] 19:58"
type input "[DATE] 01:00"
type input "[DATE] 14:59"
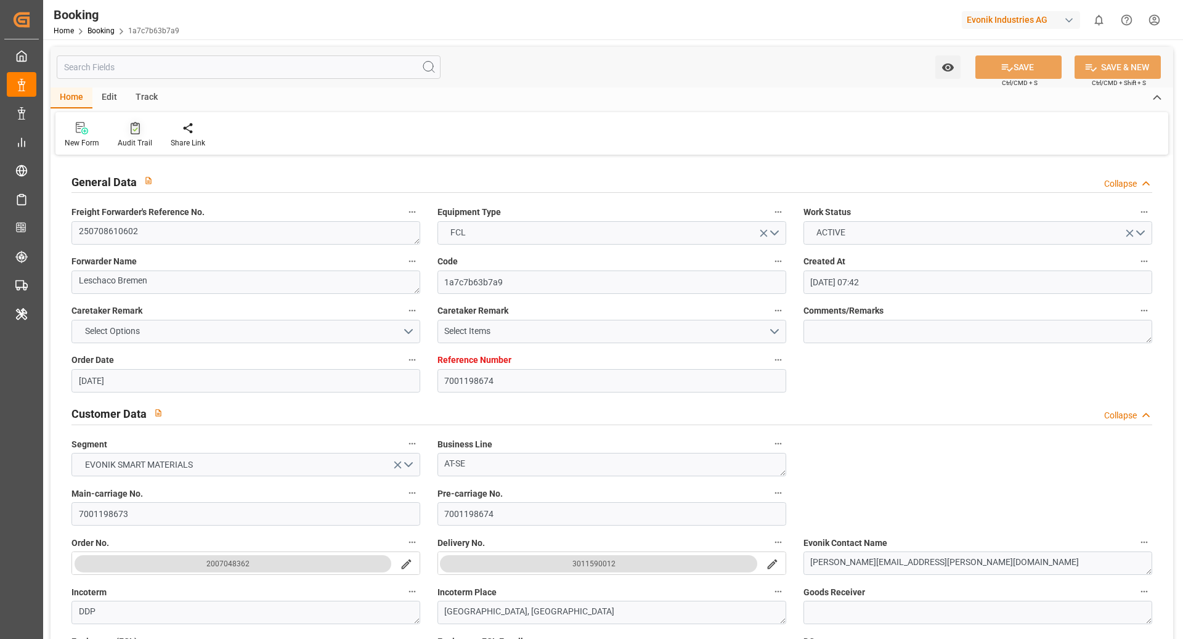
click at [129, 139] on div "Audit Trail" at bounding box center [135, 142] width 34 height 11
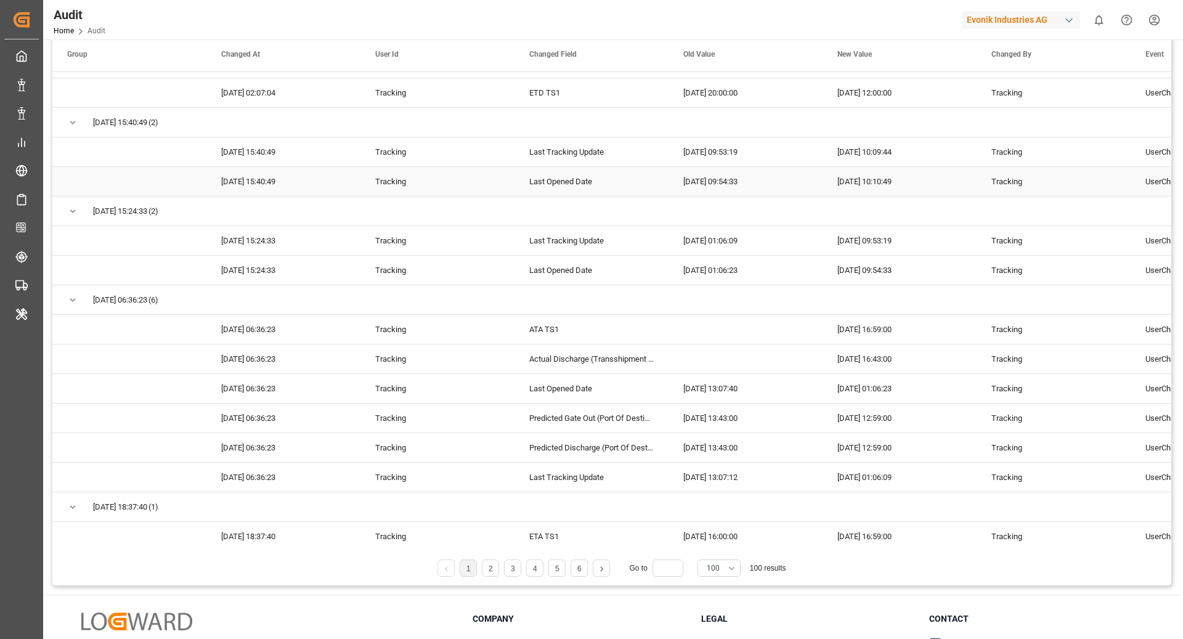
scroll to position [199, 0]
